Goal: Task Accomplishment & Management: Manage account settings

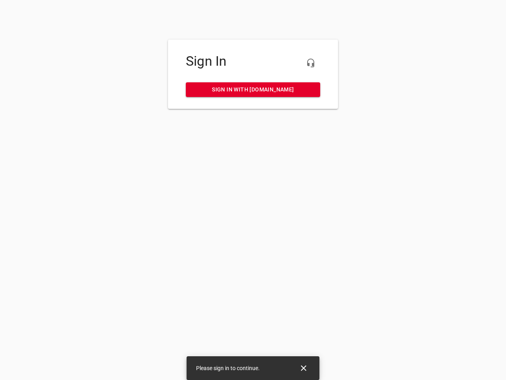
click at [311, 63] on icon "button" at bounding box center [310, 62] width 9 height 9
click at [304, 368] on icon "Close" at bounding box center [304, 368] width 6 height 6
click at [311, 63] on icon "button" at bounding box center [310, 62] width 9 height 9
click at [304, 368] on icon "Close" at bounding box center [304, 368] width 6 height 6
